Goal: Task Accomplishment & Management: Manage account settings

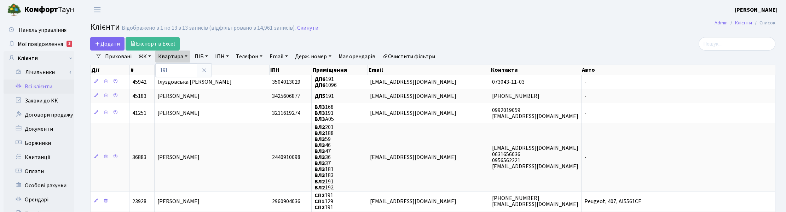
select select "25"
drag, startPoint x: 166, startPoint y: 71, endPoint x: 144, endPoint y: 64, distance: 22.8
click at [176, 53] on link "Квартира" at bounding box center [172, 57] width 35 height 12
type input "2-433"
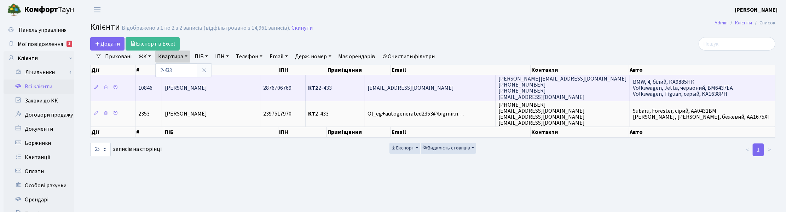
click at [204, 87] on span "[PERSON_NAME]" at bounding box center [186, 88] width 42 height 8
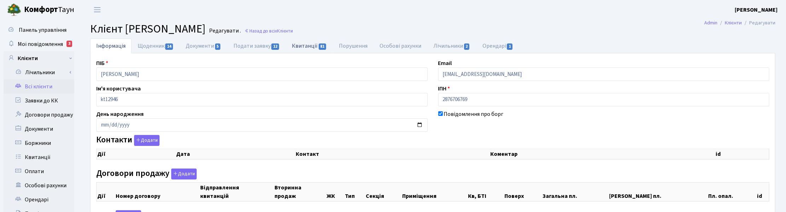
checkbox input "true"
select select "25"
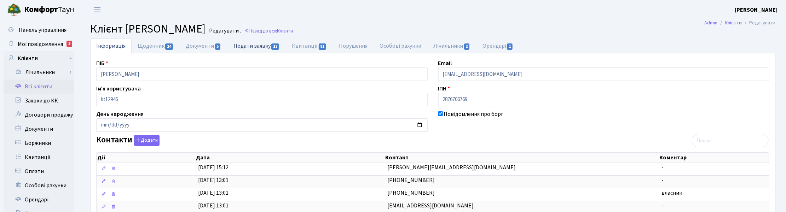
click at [251, 47] on link "Подати заявку 12" at bounding box center [257, 46] width 58 height 15
select select "25"
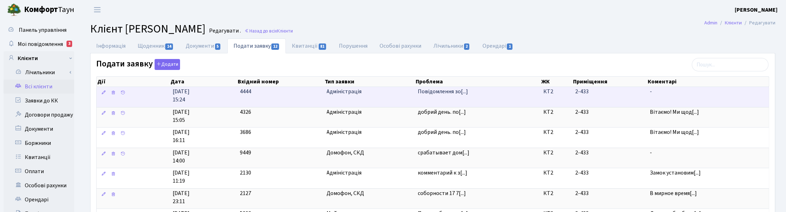
click at [337, 94] on span "Адміністрація" at bounding box center [370, 92] width 86 height 8
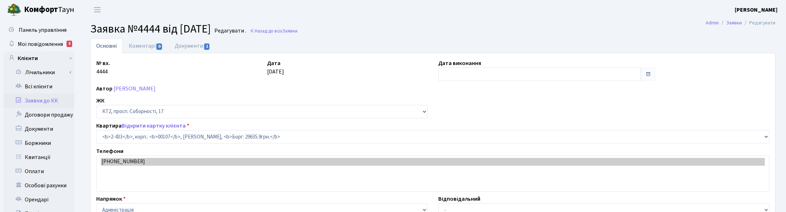
select select "15483"
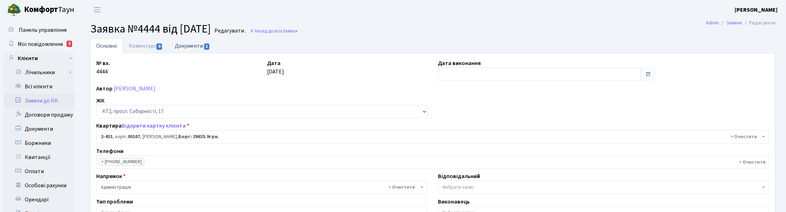
click at [188, 46] on link "Документи 1" at bounding box center [192, 46] width 47 height 15
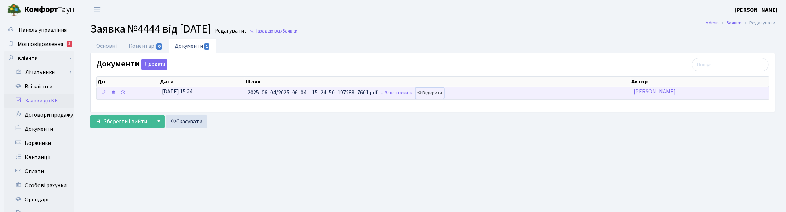
click at [434, 91] on link "Відкрити" at bounding box center [430, 93] width 28 height 11
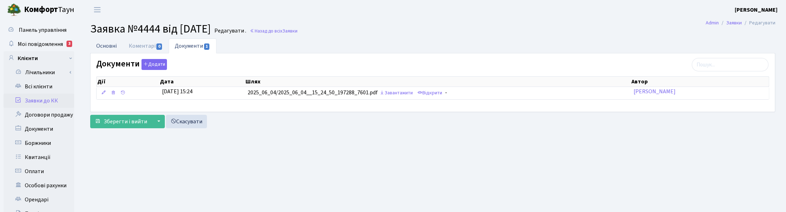
click at [113, 43] on link "Основні" at bounding box center [106, 46] width 33 height 15
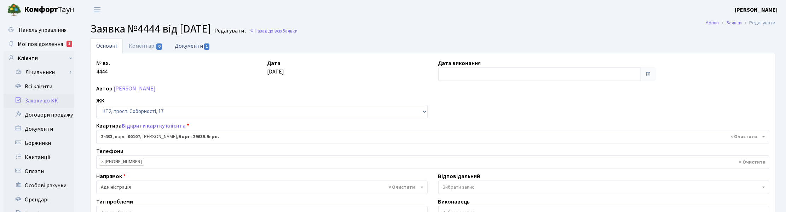
click at [191, 46] on link "Документи 1" at bounding box center [192, 46] width 47 height 15
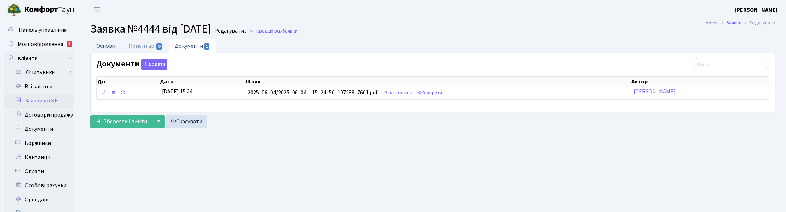
click at [112, 44] on link "Основні" at bounding box center [106, 46] width 33 height 15
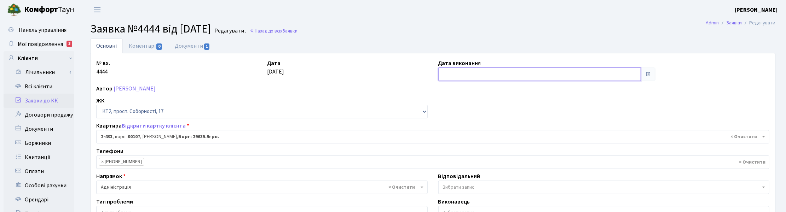
click at [452, 73] on input "text" at bounding box center [539, 74] width 203 height 13
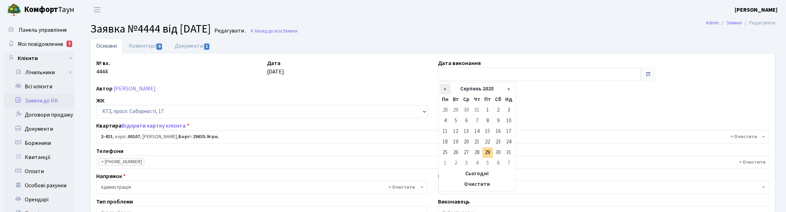
click at [444, 89] on th "«" at bounding box center [445, 89] width 11 height 11
click at [478, 121] on td "5" at bounding box center [477, 121] width 11 height 11
type input "05.06.2025"
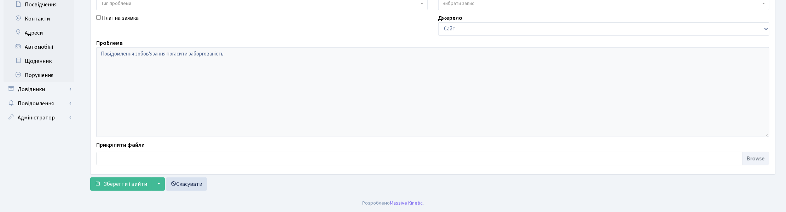
scroll to position [210, 0]
click at [128, 184] on span "Зберегти і вийти" at bounding box center [126, 184] width 44 height 8
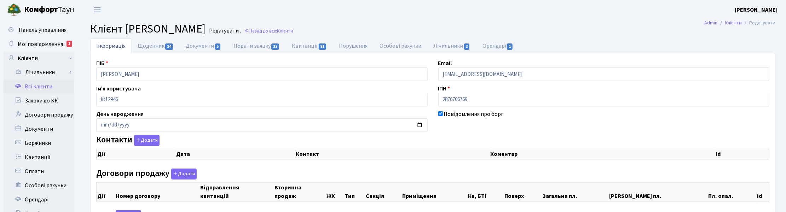
checkbox input "true"
select select "25"
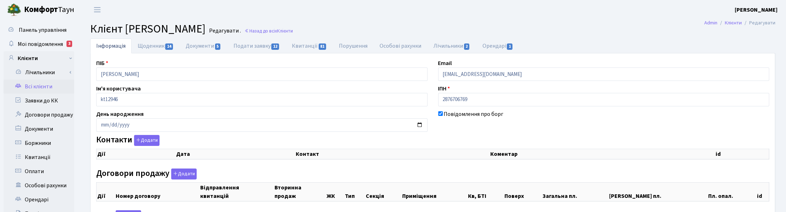
select select "25"
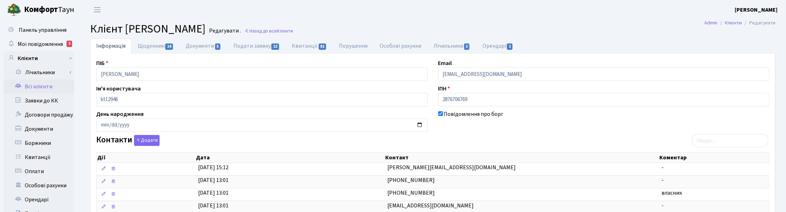
click at [578, 27] on h2 "Клієнт [PERSON_NAME] . Назад до всіх Клієнти" at bounding box center [432, 28] width 685 height 13
click at [40, 41] on span "Мої повідомлення" at bounding box center [40, 44] width 45 height 8
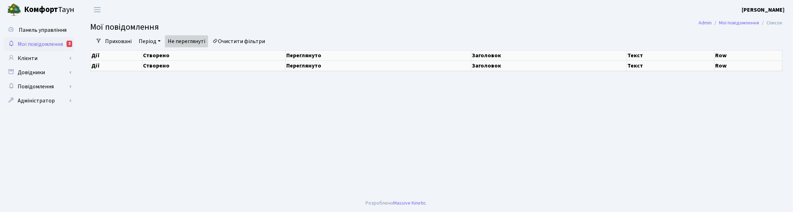
select select "25"
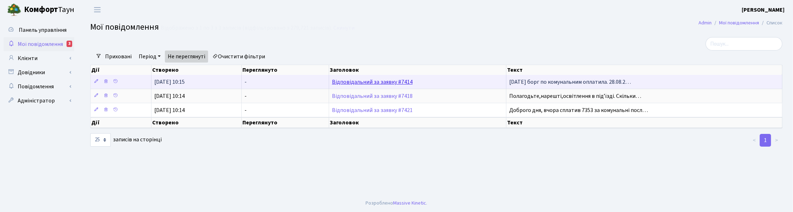
click at [369, 83] on link "Відповідальний за заявку #7414" at bounding box center [372, 82] width 81 height 8
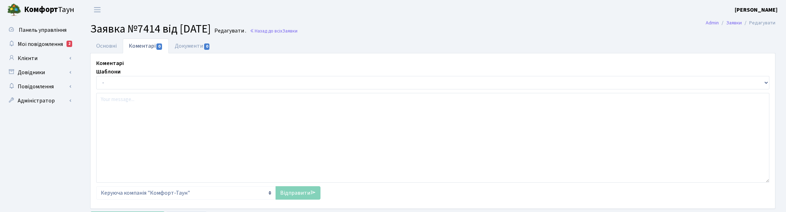
select select "1513"
select select "29"
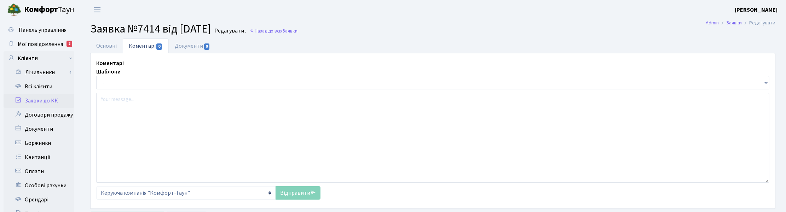
checkbox input "true"
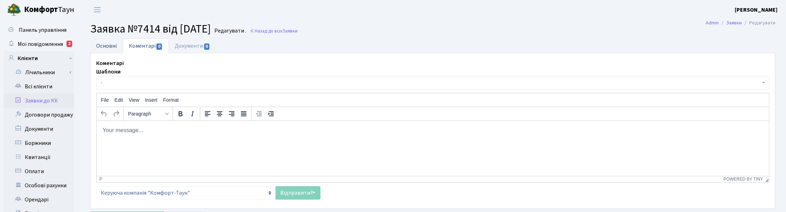
click at [109, 45] on link "Основні" at bounding box center [106, 46] width 33 height 15
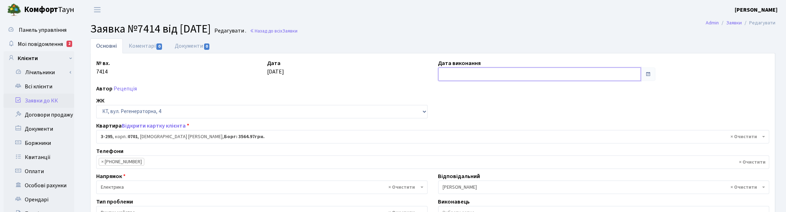
click at [465, 78] on input "text" at bounding box center [539, 74] width 203 height 13
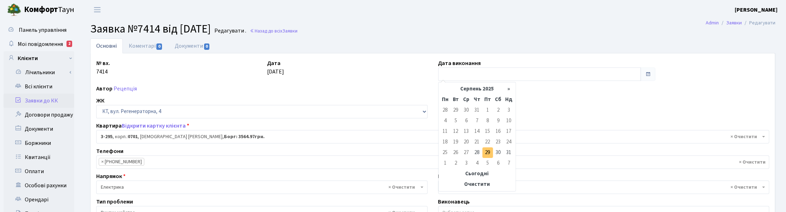
click at [487, 151] on td "29" at bounding box center [488, 153] width 11 height 11
type input "29.08.2025"
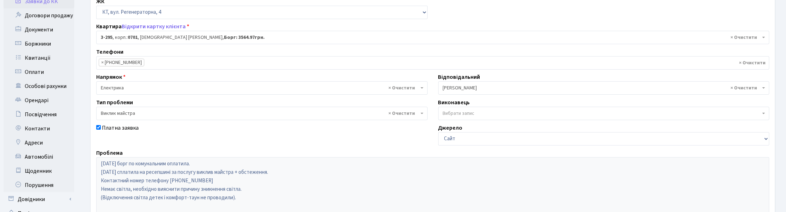
scroll to position [210, 0]
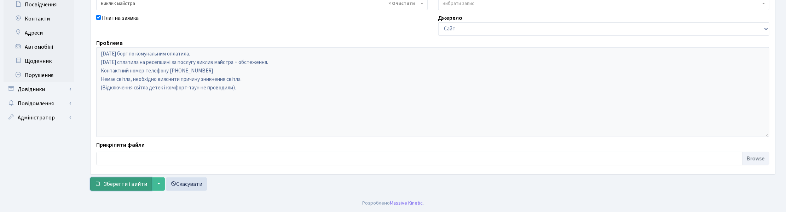
click at [130, 181] on span "Зберегти і вийти" at bounding box center [126, 184] width 44 height 8
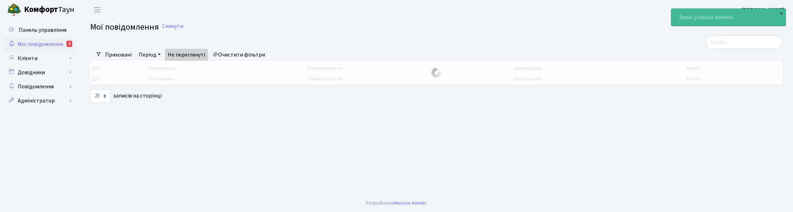
select select "25"
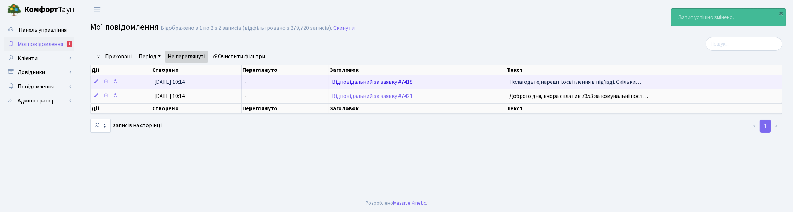
click at [360, 84] on link "Відповідальний за заявку #7418" at bounding box center [372, 82] width 81 height 8
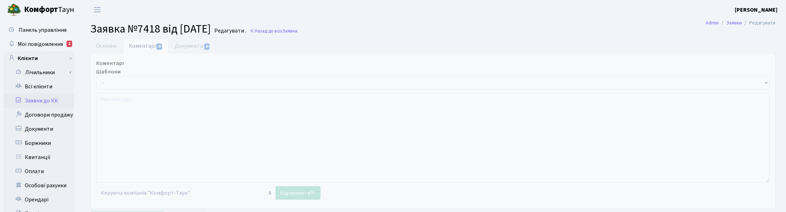
select select "15649"
select select "40"
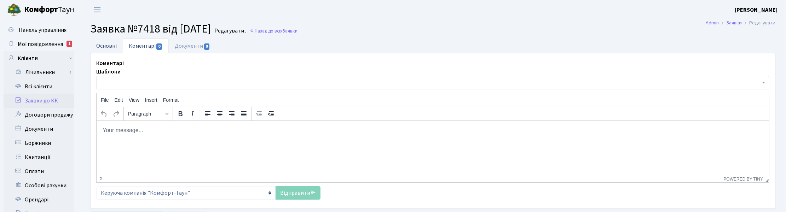
click at [105, 43] on link "Основні" at bounding box center [106, 46] width 33 height 15
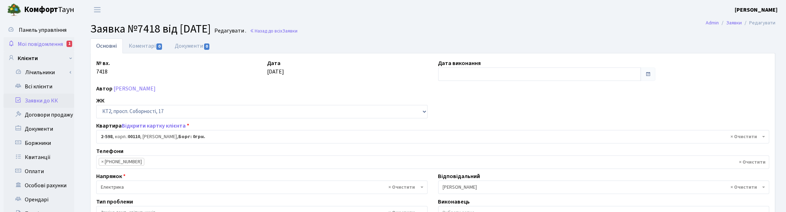
click at [55, 45] on span "Мої повідомлення" at bounding box center [40, 44] width 45 height 8
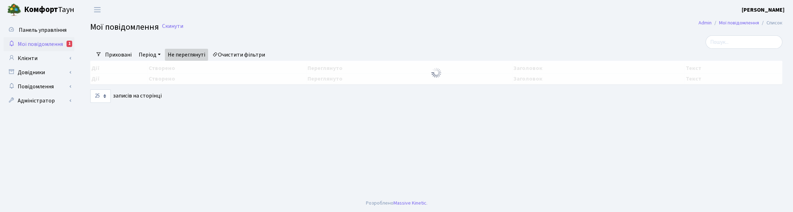
select select "25"
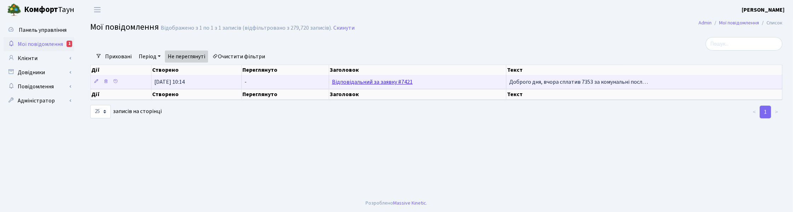
click at [356, 82] on link "Відповідальний за заявку #7421" at bounding box center [372, 82] width 81 height 8
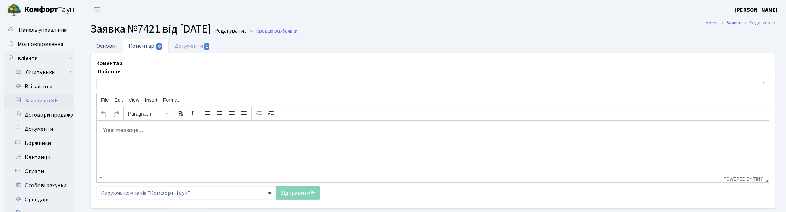
click at [105, 43] on link "Основні" at bounding box center [106, 46] width 33 height 15
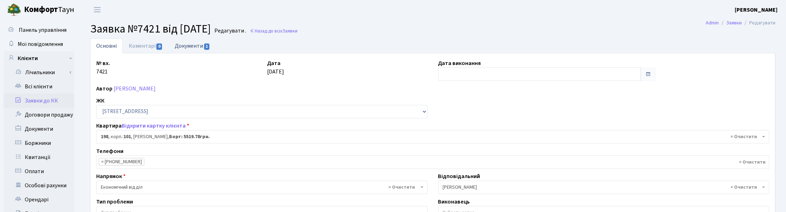
click at [190, 45] on link "Документи 1" at bounding box center [192, 46] width 47 height 15
select select "25"
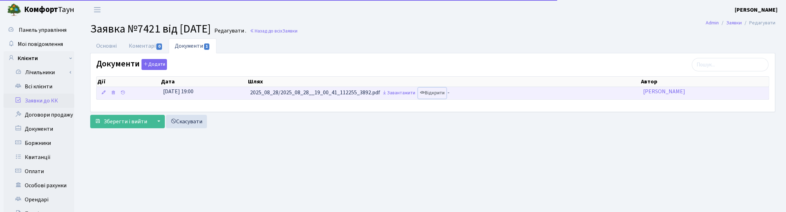
click at [438, 94] on link "Відкрити" at bounding box center [432, 93] width 28 height 11
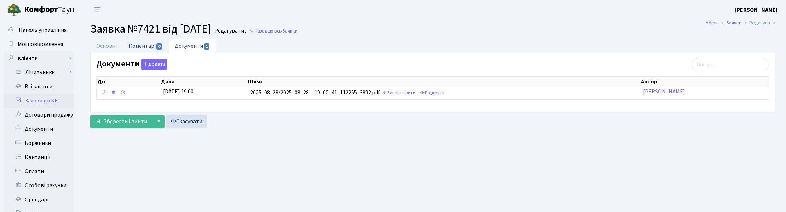
click at [133, 46] on link "Коментарі 0" at bounding box center [146, 46] width 46 height 15
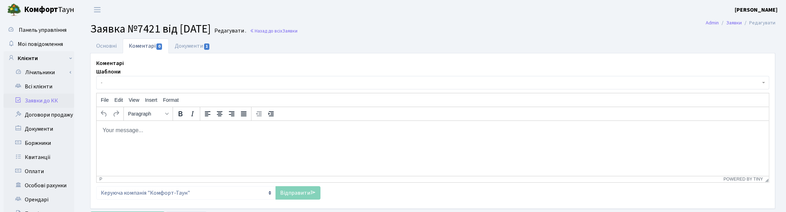
click at [151, 140] on html at bounding box center [432, 130] width 673 height 19
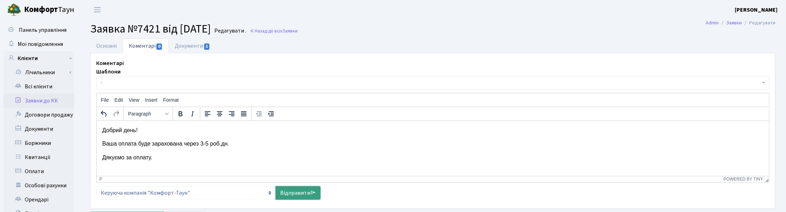
click at [297, 194] on link "Відправити" at bounding box center [298, 192] width 45 height 13
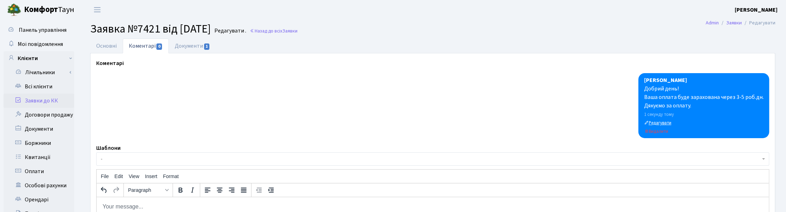
click at [658, 123] on small "Редагувати" at bounding box center [657, 123] width 27 height 6
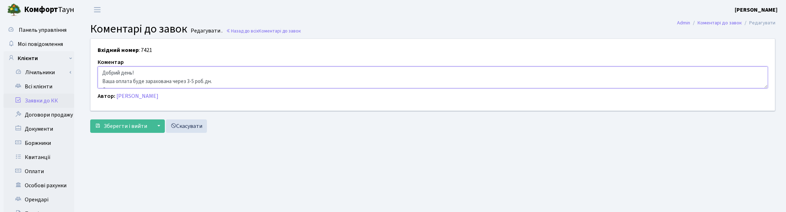
click at [222, 83] on textarea "Добрий день! Ваша оплата буде зарахована через 3-5 роб.дн. Дякуємо за оплату." at bounding box center [433, 78] width 671 height 22
type textarea "Добрий день! Ваша оплата буде зарахована через 3-5 роб.дн., наразі кошти не отр…"
click at [130, 126] on span "Зберегти і вийти" at bounding box center [126, 126] width 44 height 8
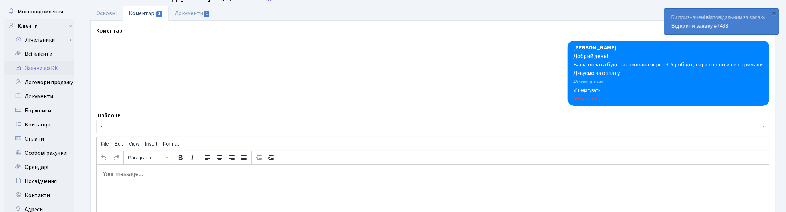
scroll to position [133, 0]
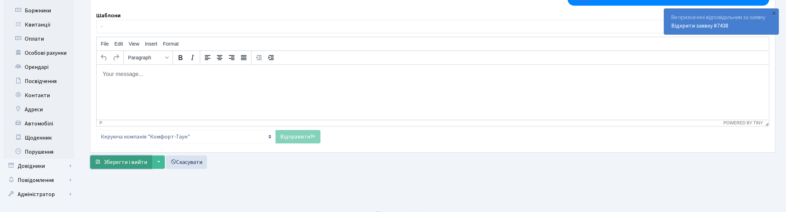
click at [137, 160] on span "Зберегти і вийти" at bounding box center [126, 163] width 44 height 8
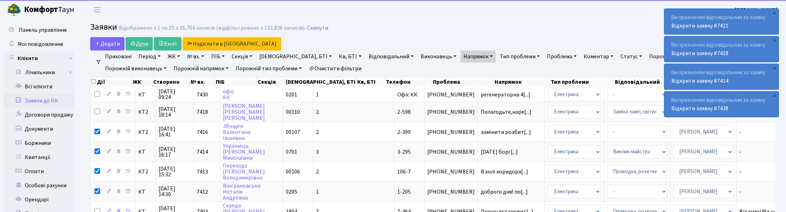
select select "25"
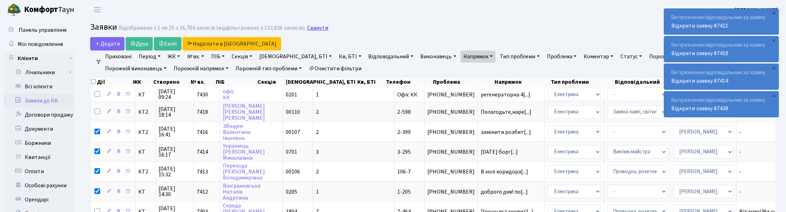
click at [313, 27] on link "Скинути" at bounding box center [317, 28] width 21 height 7
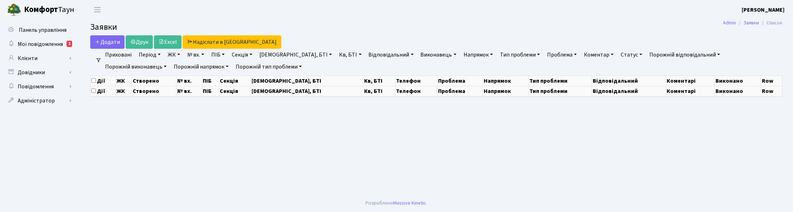
select select "25"
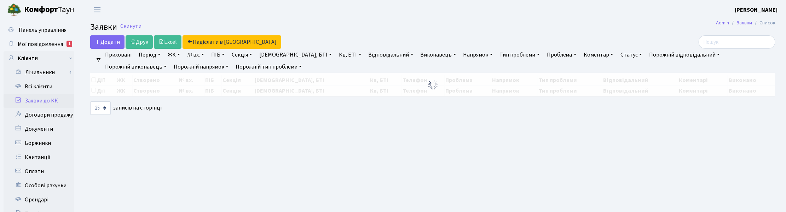
drag, startPoint x: 205, startPoint y: 53, endPoint x: 203, endPoint y: 66, distance: 12.4
click at [205, 55] on link "№ вх." at bounding box center [195, 55] width 23 height 12
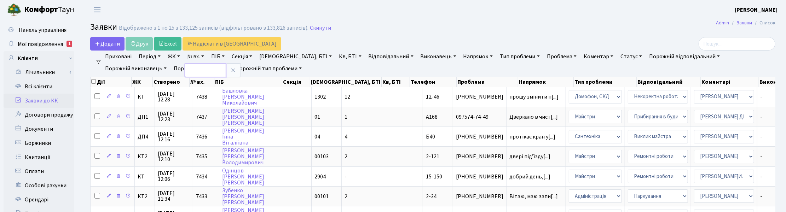
click at [203, 66] on input "text" at bounding box center [205, 70] width 41 height 13
type input "7421"
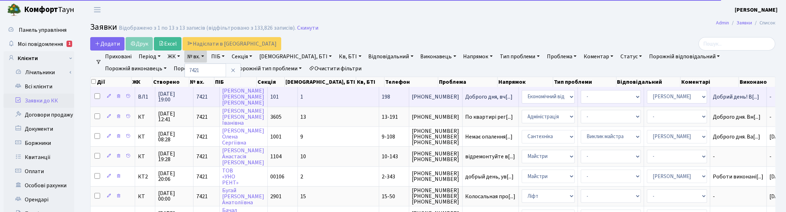
click at [171, 99] on span "28.08.2025 19:00" at bounding box center [174, 96] width 32 height 11
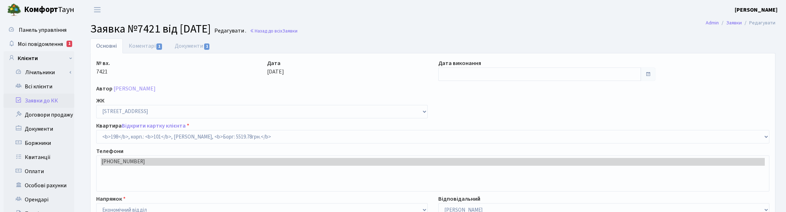
select select "37930"
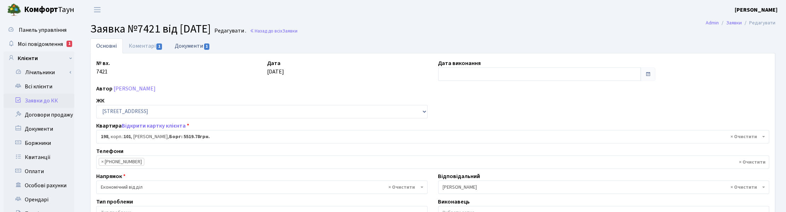
click at [188, 45] on link "Документи 1" at bounding box center [192, 46] width 47 height 15
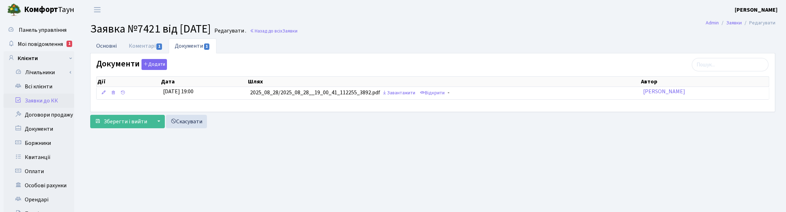
click at [106, 44] on link "Основні" at bounding box center [106, 46] width 33 height 15
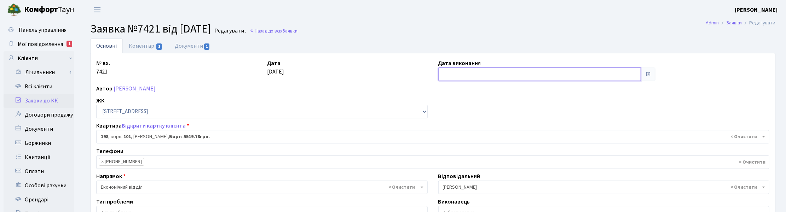
click at [450, 74] on input "text" at bounding box center [539, 74] width 203 height 13
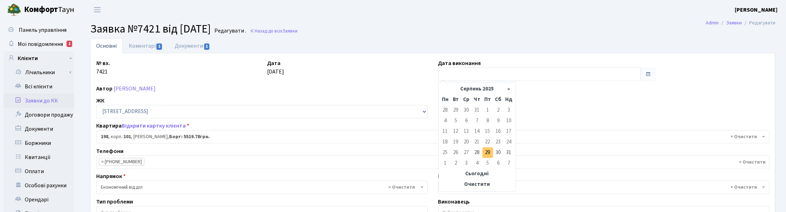
click at [487, 155] on td "29" at bounding box center [488, 153] width 11 height 11
type input "[DATE]"
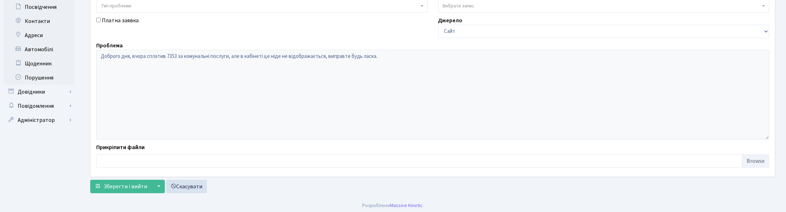
scroll to position [210, 0]
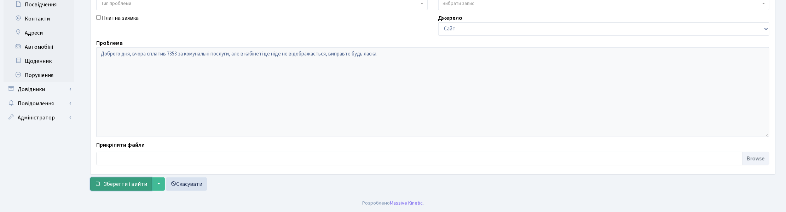
click at [126, 186] on span "Зберегти і вийти" at bounding box center [126, 184] width 44 height 8
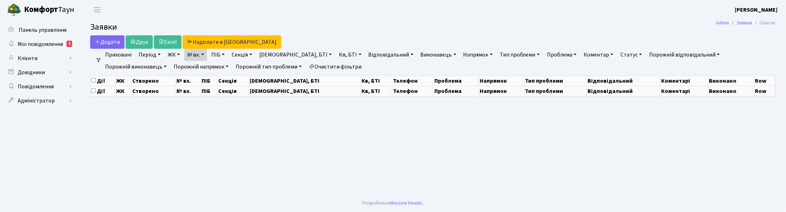
select select "25"
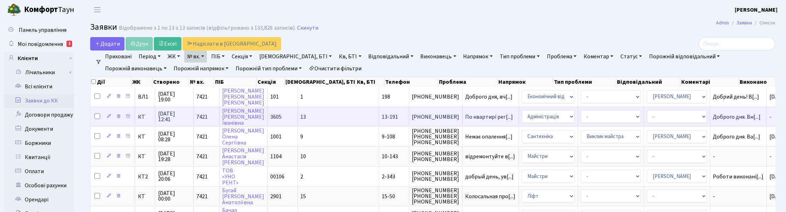
click at [173, 117] on span "[DATE] 12:41" at bounding box center [174, 116] width 32 height 11
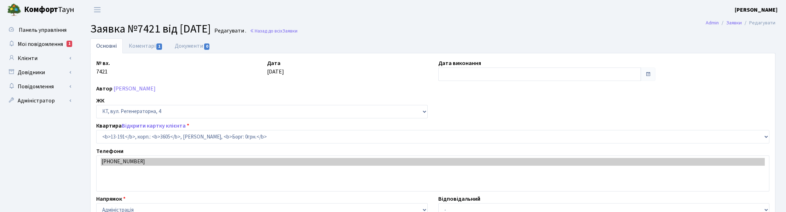
select select "7837"
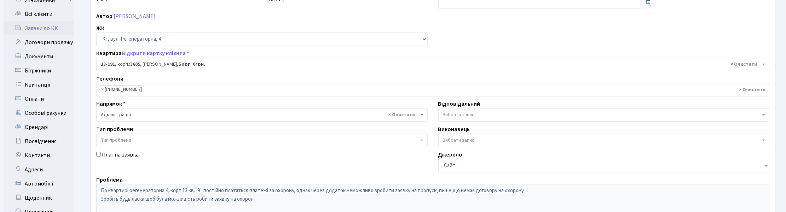
scroll to position [88, 0]
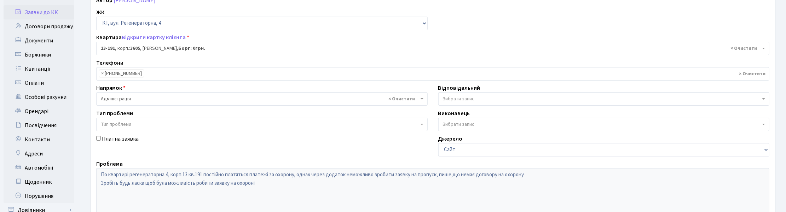
click at [740, 20] on div "№ вх. 7421 Дата 29.08.2024 Дата виконання Автор Потапова Людмила Іванівна ЖК - …" at bounding box center [433, 130] width 684 height 319
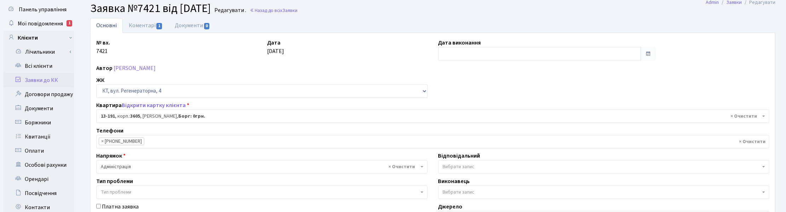
scroll to position [0, 0]
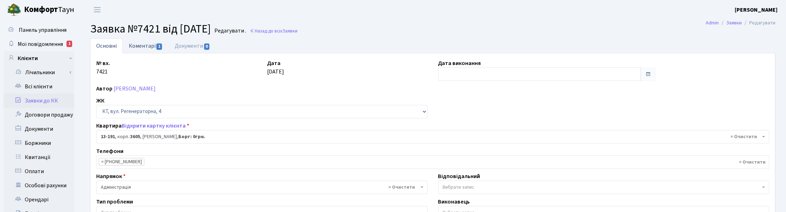
click at [140, 45] on link "Коментарі 1" at bounding box center [146, 46] width 46 height 15
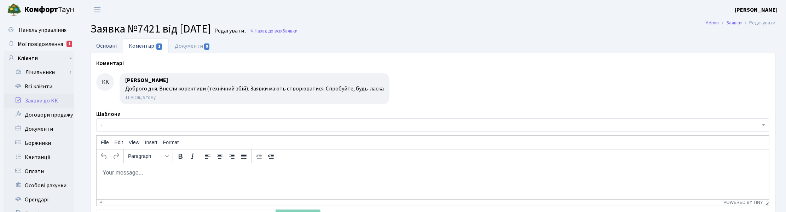
click at [103, 45] on link "Основні" at bounding box center [106, 46] width 33 height 15
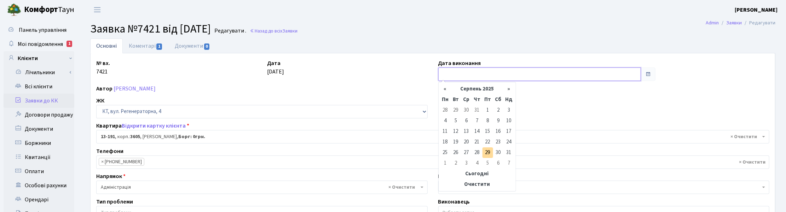
click at [456, 71] on input "text" at bounding box center [539, 74] width 203 height 13
click at [446, 91] on th "«" at bounding box center [445, 89] width 11 height 11
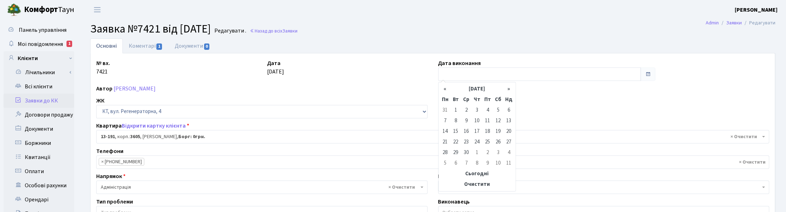
click at [446, 91] on th "«" at bounding box center [445, 89] width 11 height 11
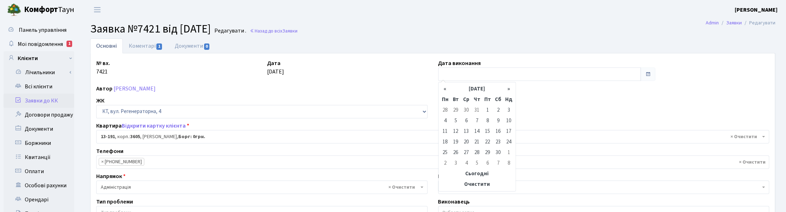
click at [446, 91] on th "«" at bounding box center [445, 89] width 11 height 11
click at [446, 91] on table "« Серпень 2024 » Пн Вт Ср Чт Пт Сб Нд 29 30 31 1 2 3 4 5 6 7 8 9 10 11 12 13 14…" at bounding box center [477, 137] width 74 height 106
click at [478, 152] on td "29" at bounding box center [477, 153] width 11 height 11
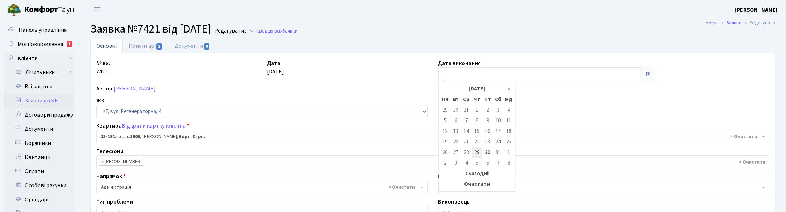
type input "29.08.2024"
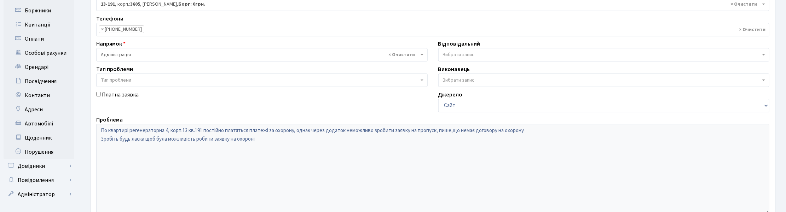
scroll to position [210, 0]
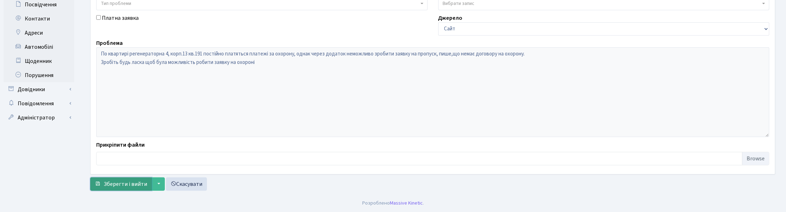
click at [117, 181] on span "Зберегти і вийти" at bounding box center [126, 184] width 44 height 8
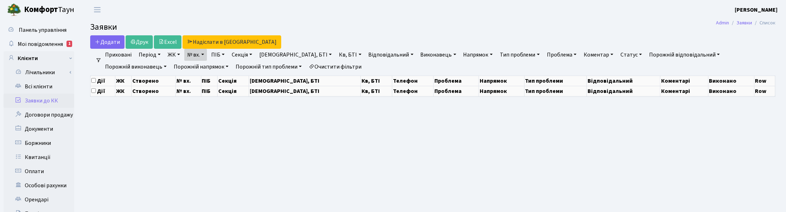
select select "25"
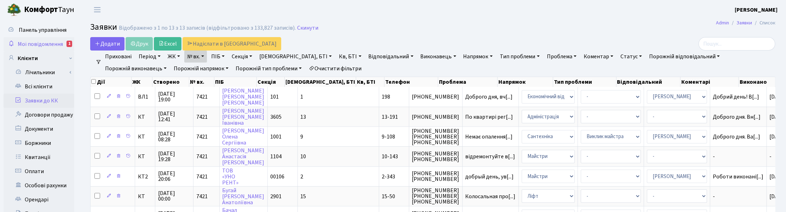
click at [27, 42] on span "Мої повідомлення" at bounding box center [40, 44] width 45 height 8
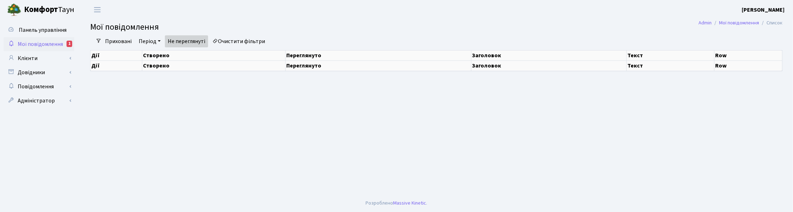
select select "25"
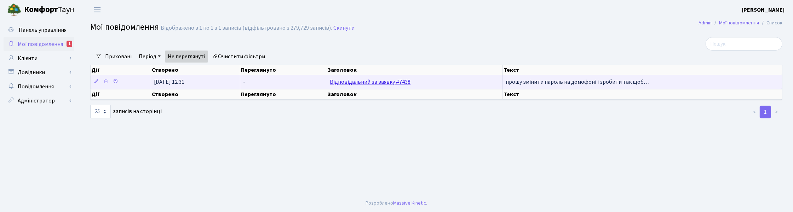
click at [380, 81] on link "Відповідальний за заявку #7438" at bounding box center [370, 82] width 81 height 8
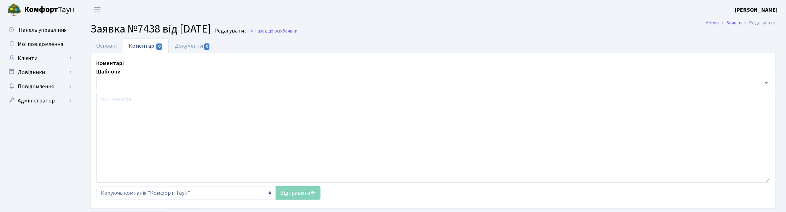
select select "7153"
select select "38"
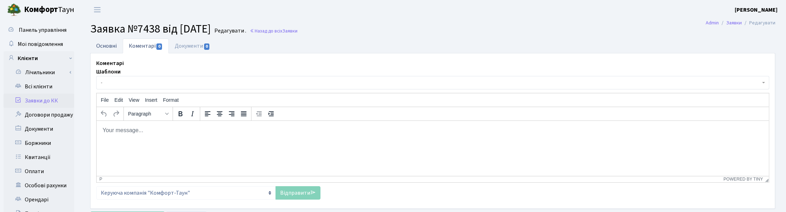
click at [107, 46] on link "Основні" at bounding box center [106, 46] width 33 height 15
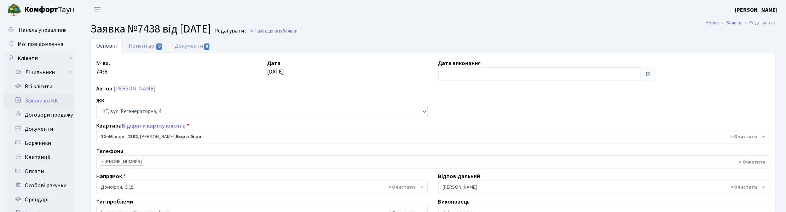
click at [458, 18] on header "[PERSON_NAME] [PERSON_NAME] Мій обліковий запис Вийти" at bounding box center [393, 9] width 786 height 19
